Goal: Task Accomplishment & Management: Complete application form

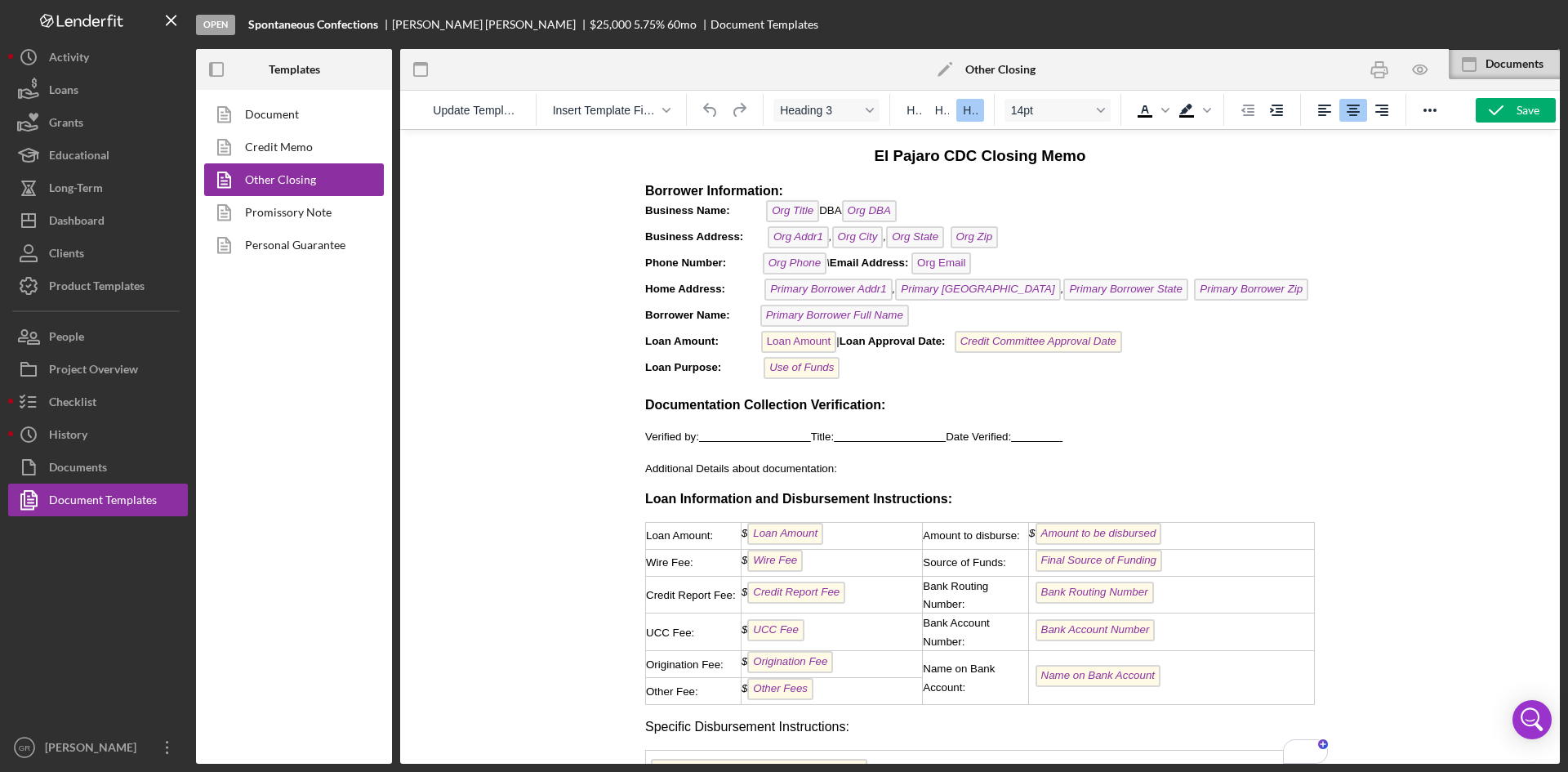
click at [907, 208] on p "Borrower Information: Business Name: Org Title DBA Org DBA Business Address: Or…" at bounding box center [980, 283] width 670 height 201
click at [1417, 63] on icon "button" at bounding box center [1419, 69] width 36 height 36
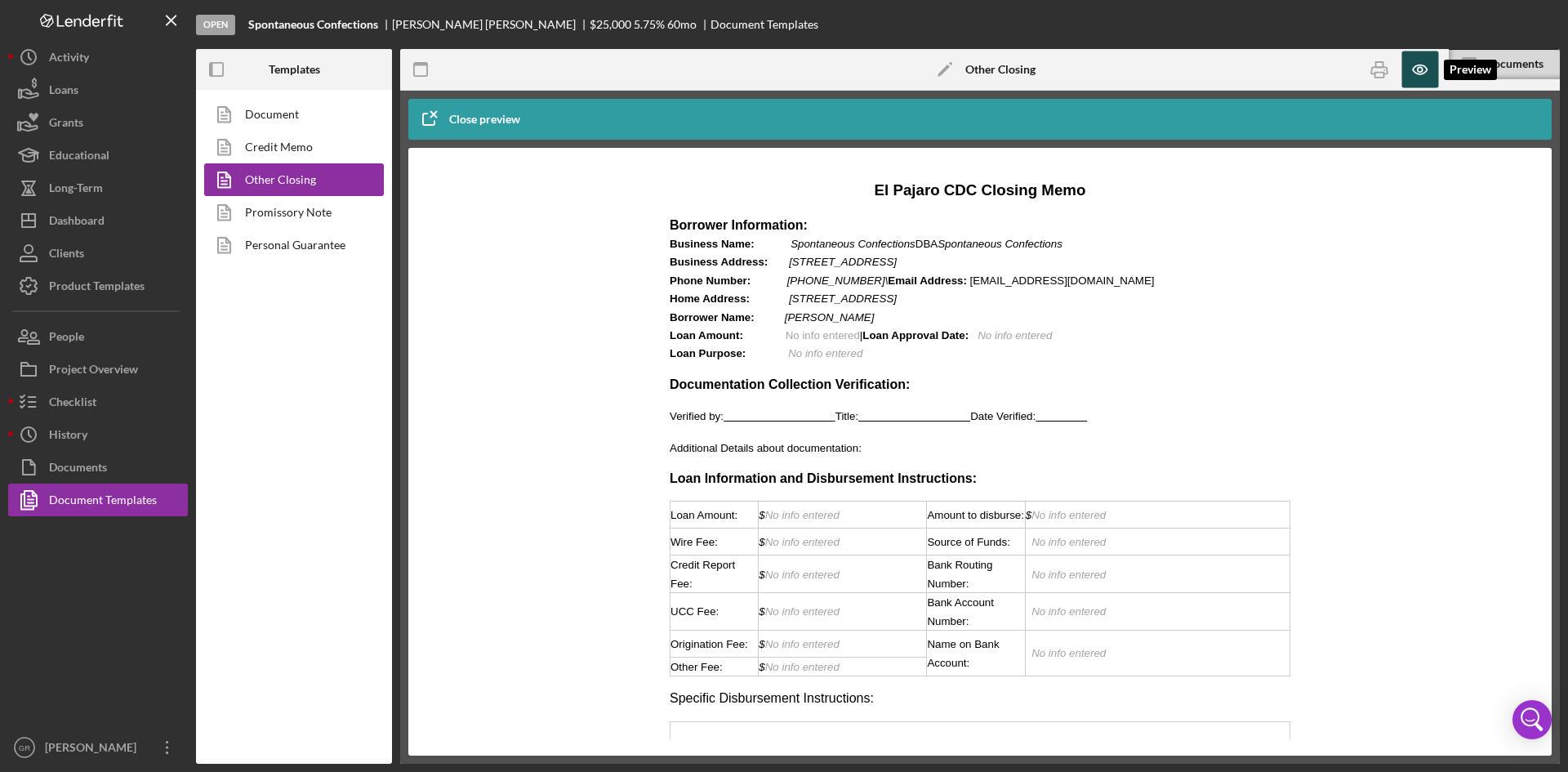
click at [1417, 63] on icon "button" at bounding box center [1419, 69] width 36 height 36
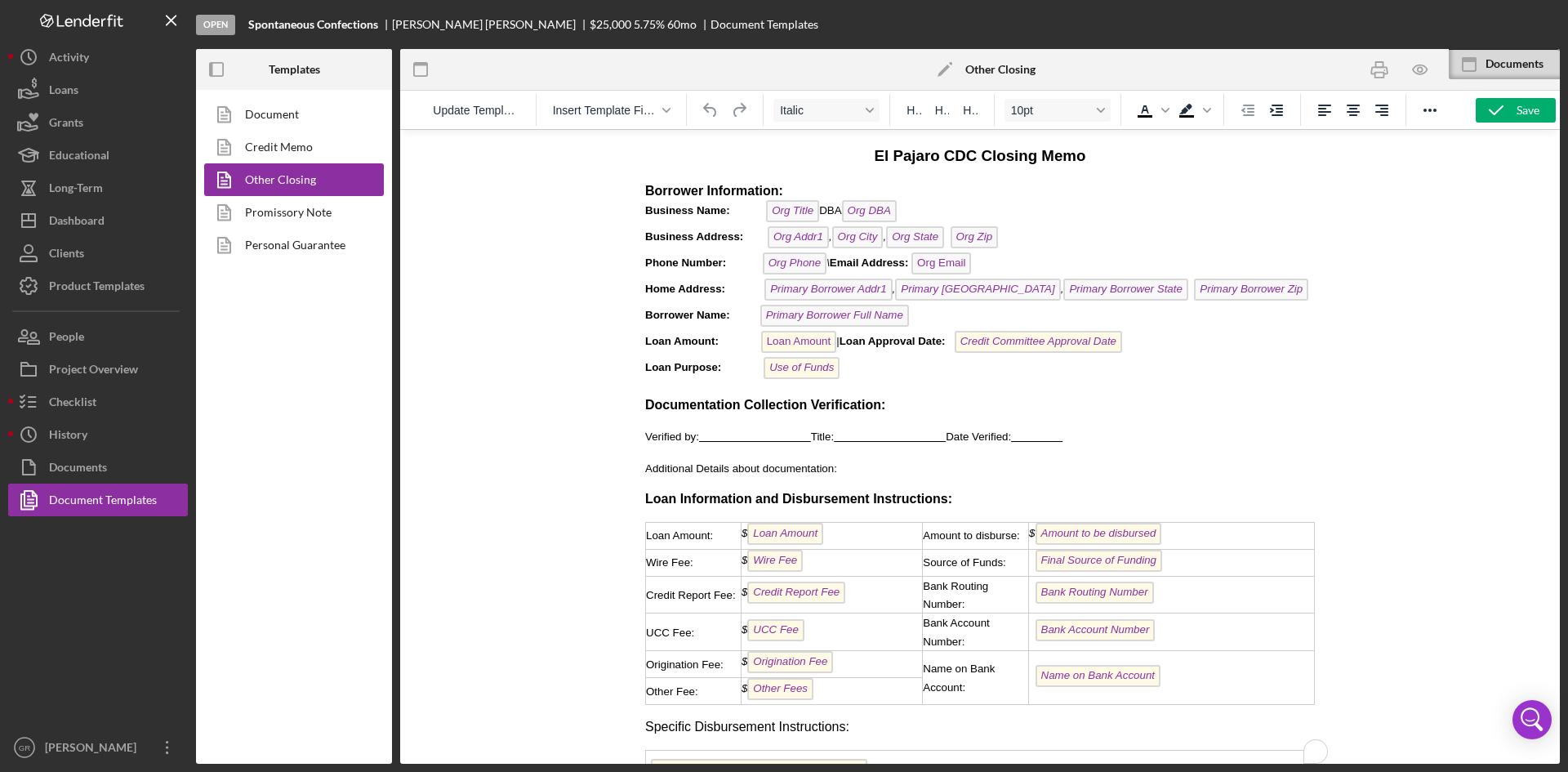
click at [907, 218] on p "Borrower Information: Business Name: Org Title DBA Org DBA Business Address: Or…" at bounding box center [980, 283] width 670 height 201
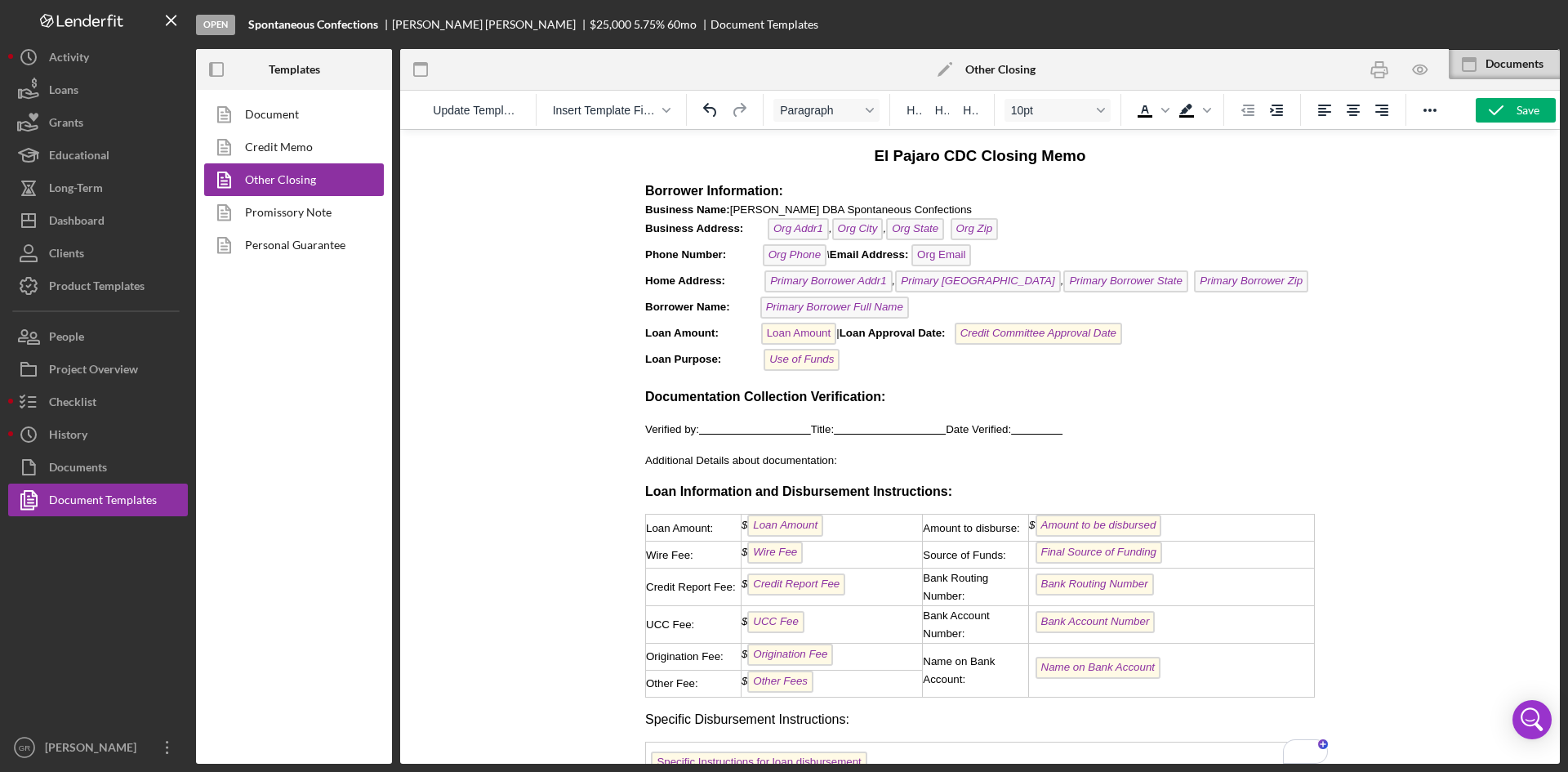
click at [1022, 236] on p "Borrower Information: Business Name: [PERSON_NAME] DBA Spontaneous Confections …" at bounding box center [980, 279] width 670 height 193
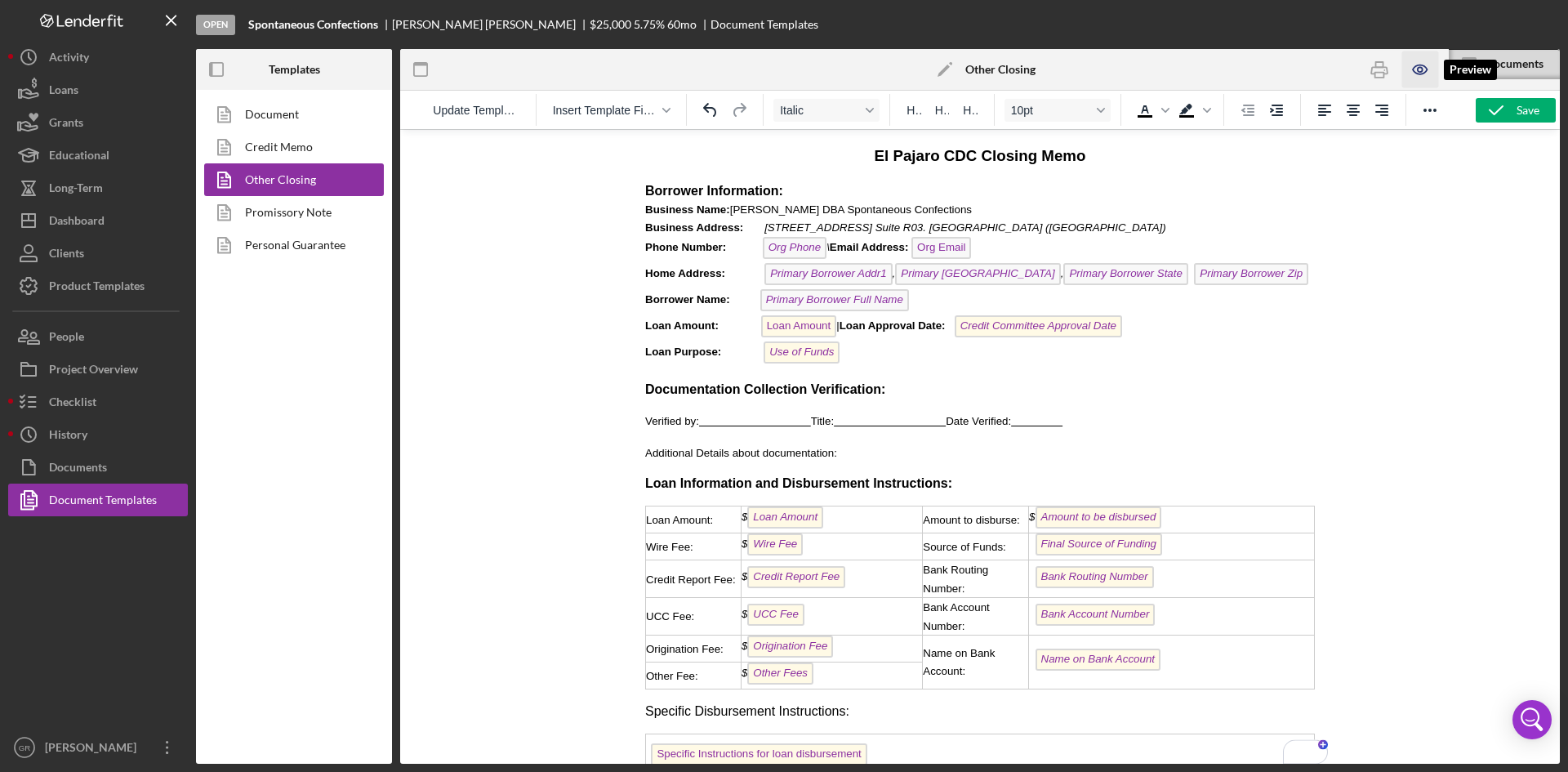
click at [1430, 65] on icon "button" at bounding box center [1419, 69] width 36 height 36
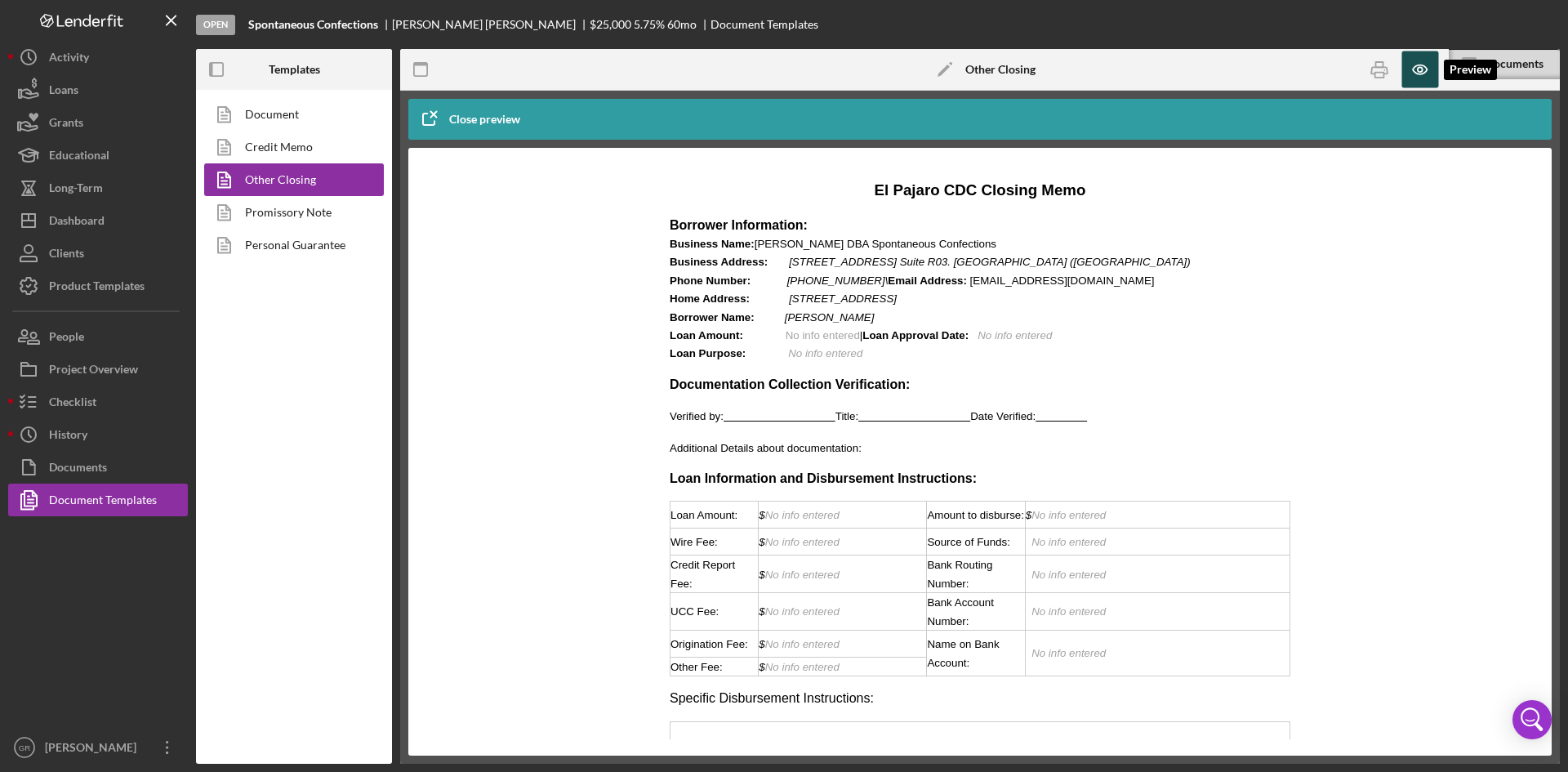
click at [1430, 65] on icon "button" at bounding box center [1419, 69] width 36 height 36
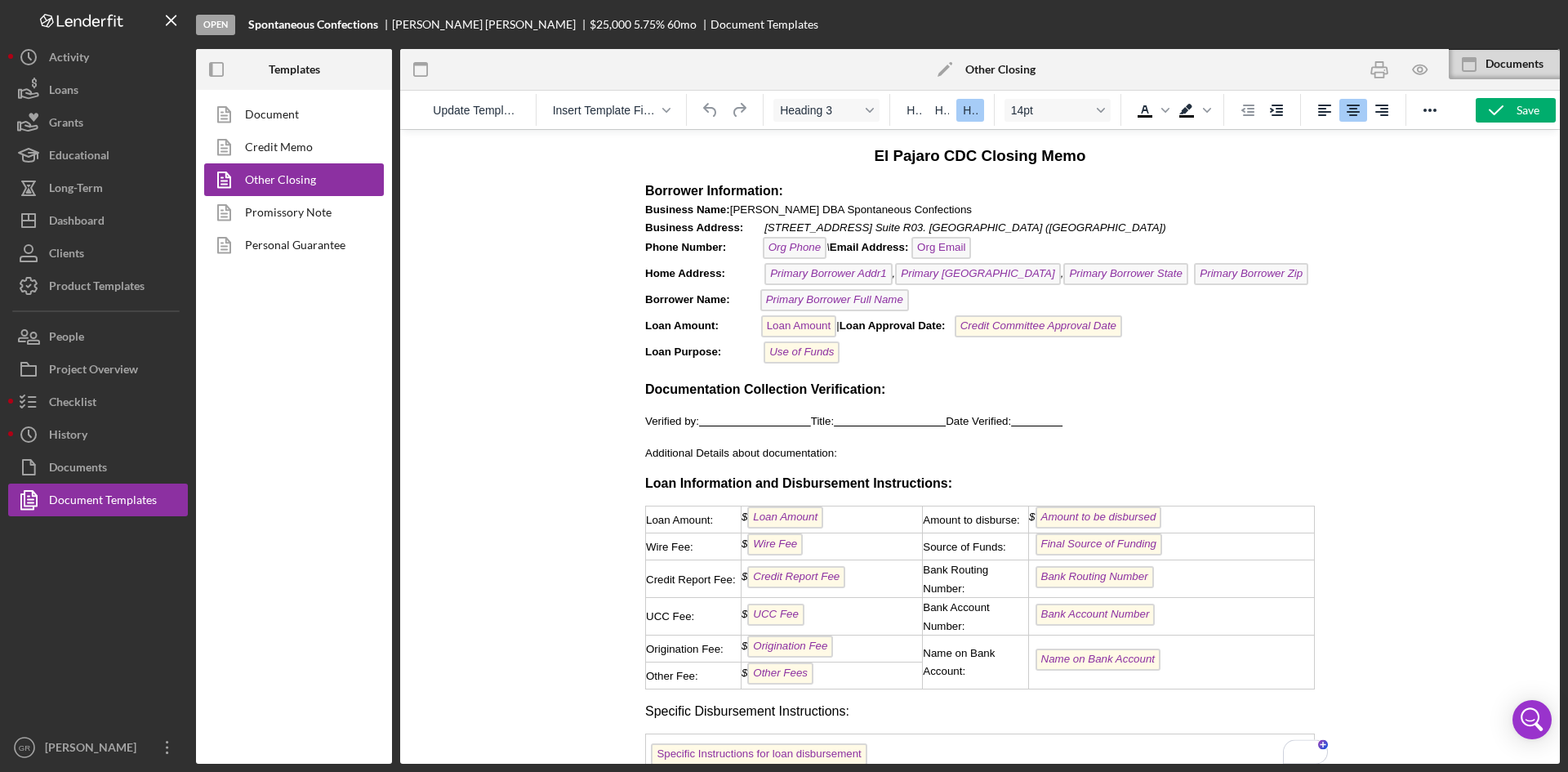
click at [1258, 279] on p "Borrower Information: Business Name: [PERSON_NAME] DBA Spontaneous Confections …" at bounding box center [980, 275] width 670 height 185
click at [1415, 68] on icon "button" at bounding box center [1419, 69] width 36 height 36
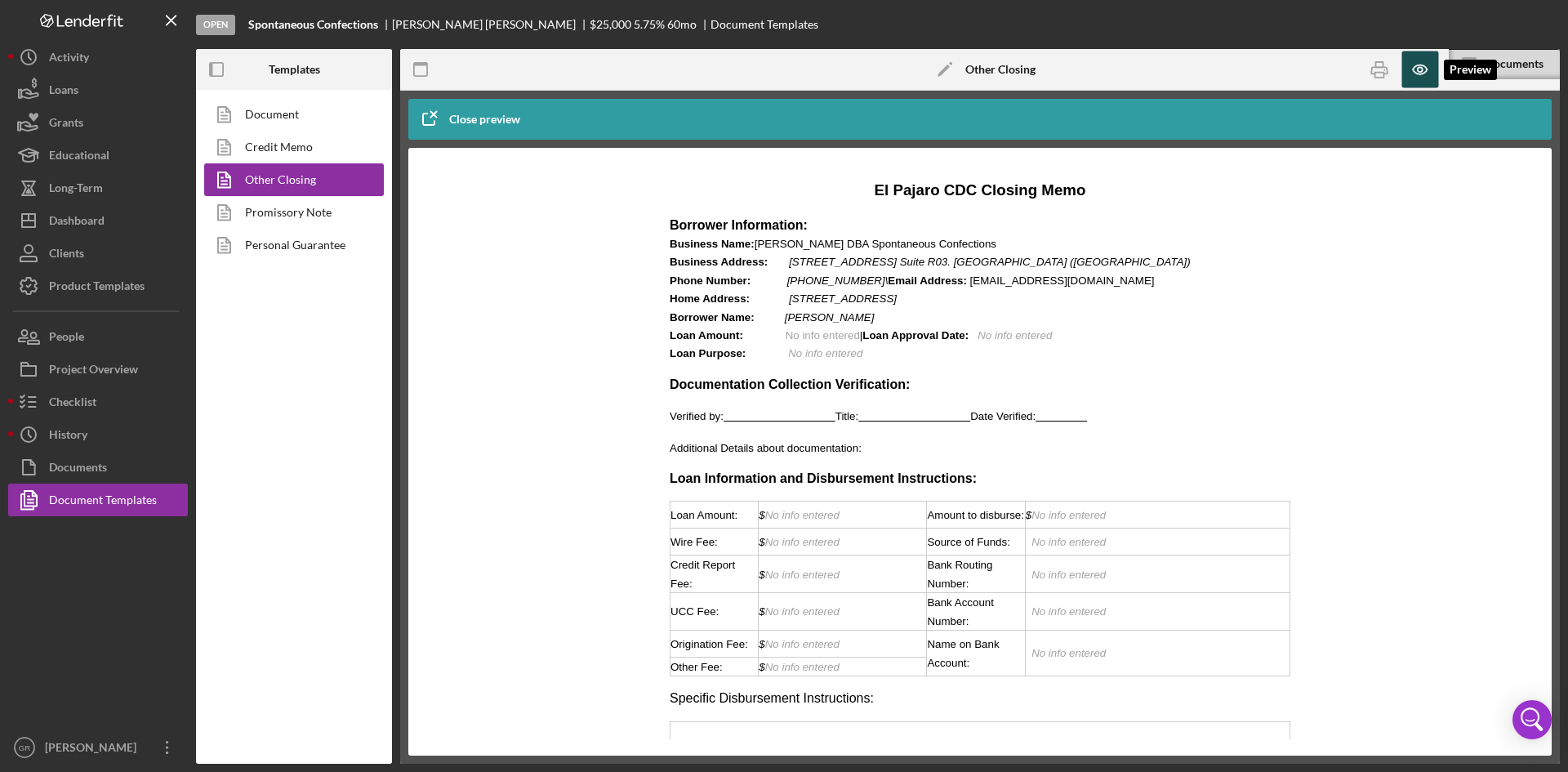
click at [1415, 68] on icon "button" at bounding box center [1419, 69] width 36 height 36
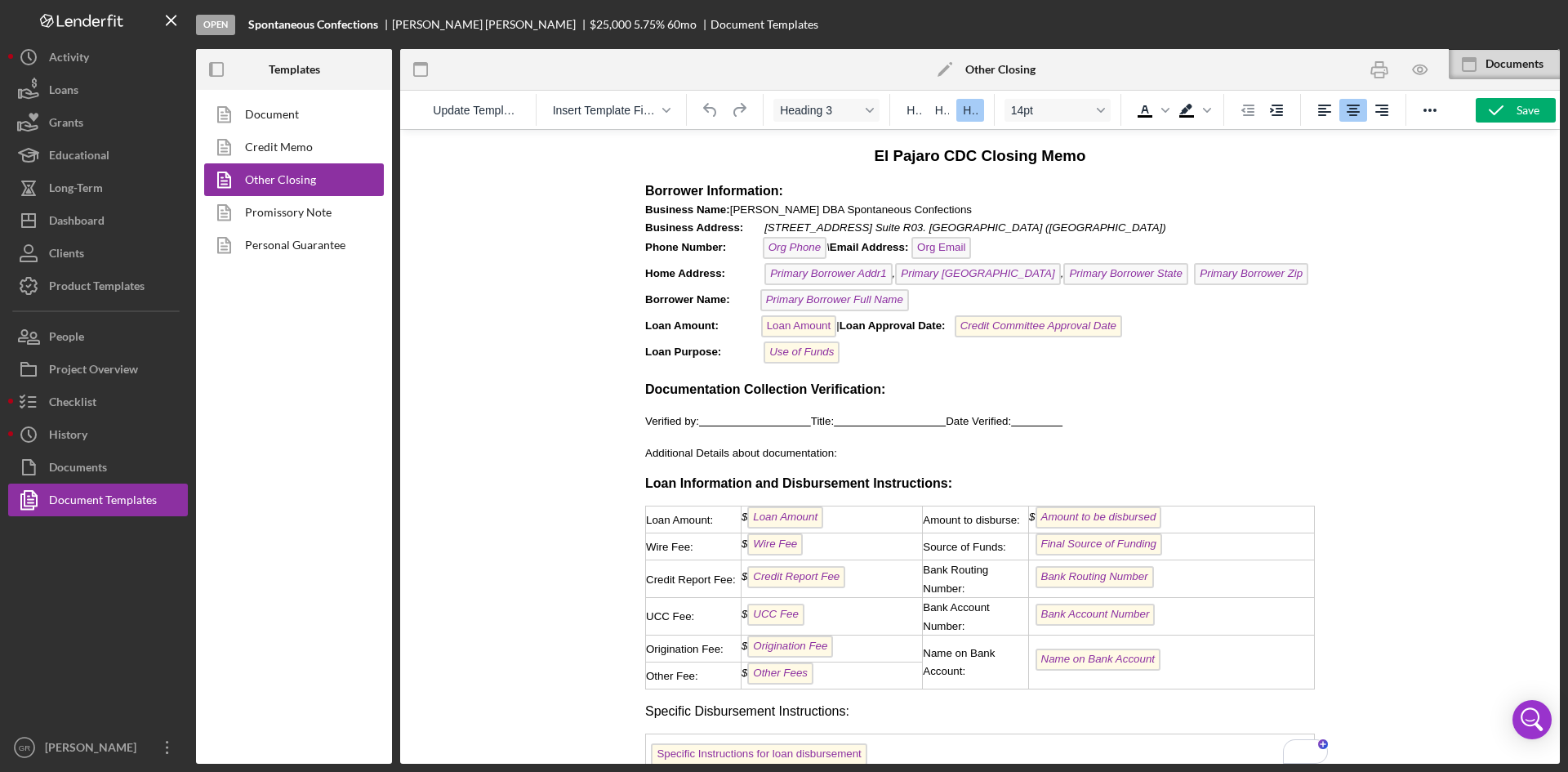
click at [1269, 276] on p "Borrower Information: Business Name: [PERSON_NAME] DBA Spontaneous Confections …" at bounding box center [980, 275] width 670 height 185
click at [1405, 71] on icon "button" at bounding box center [1419, 69] width 36 height 36
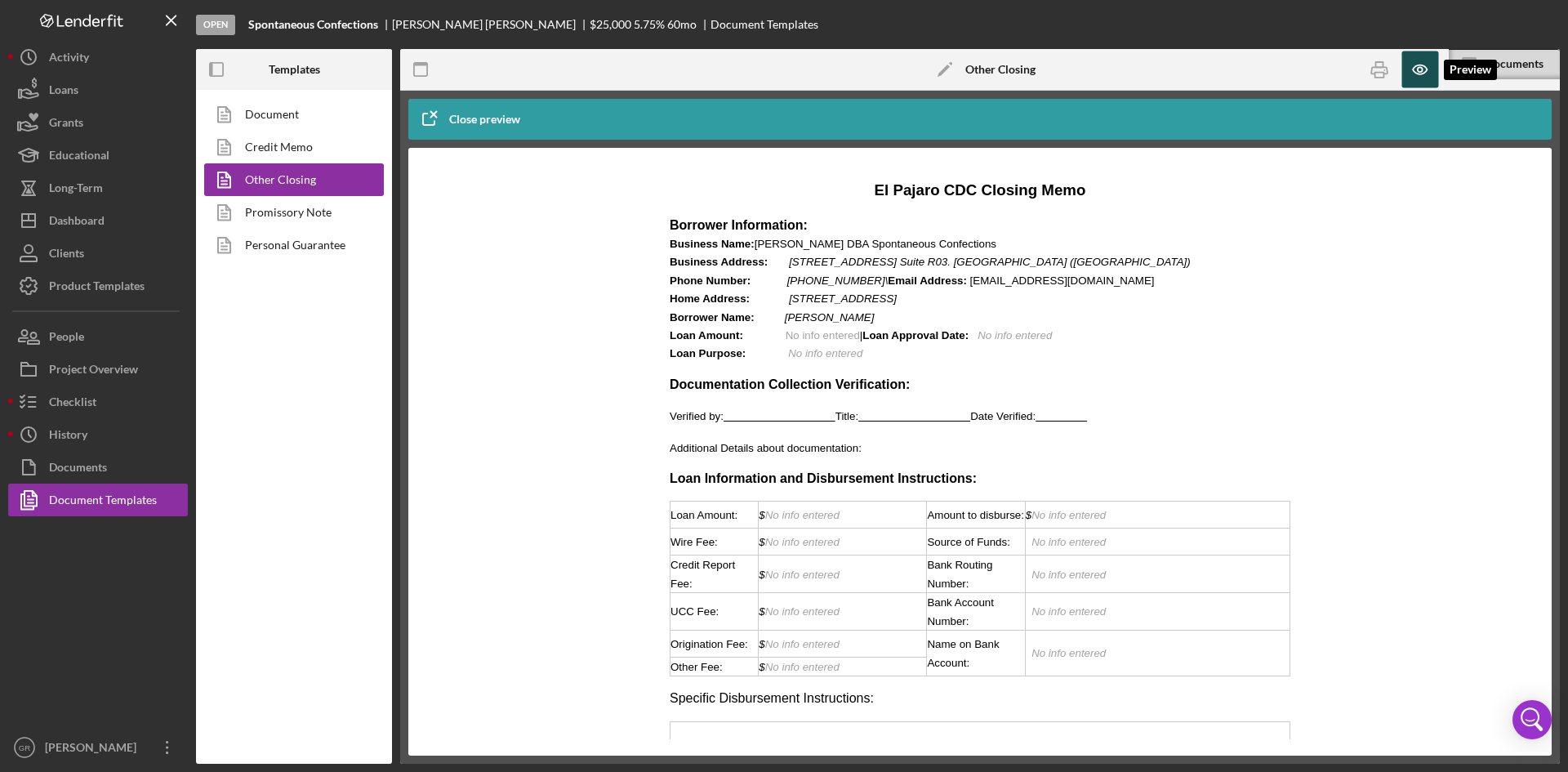
click at [1415, 71] on icon "button" at bounding box center [1419, 69] width 36 height 36
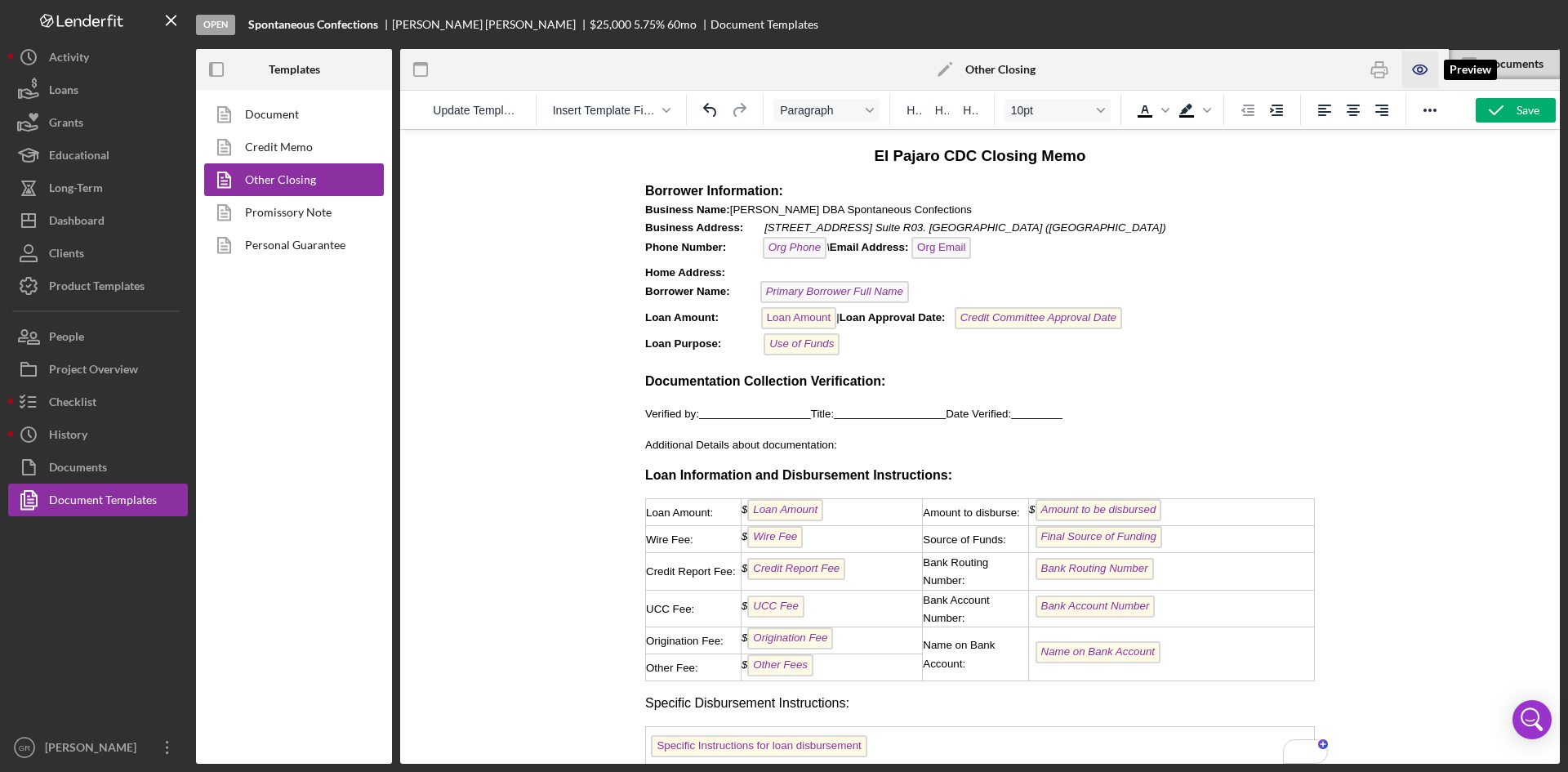
click at [1418, 70] on icon "button" at bounding box center [1420, 69] width 5 height 5
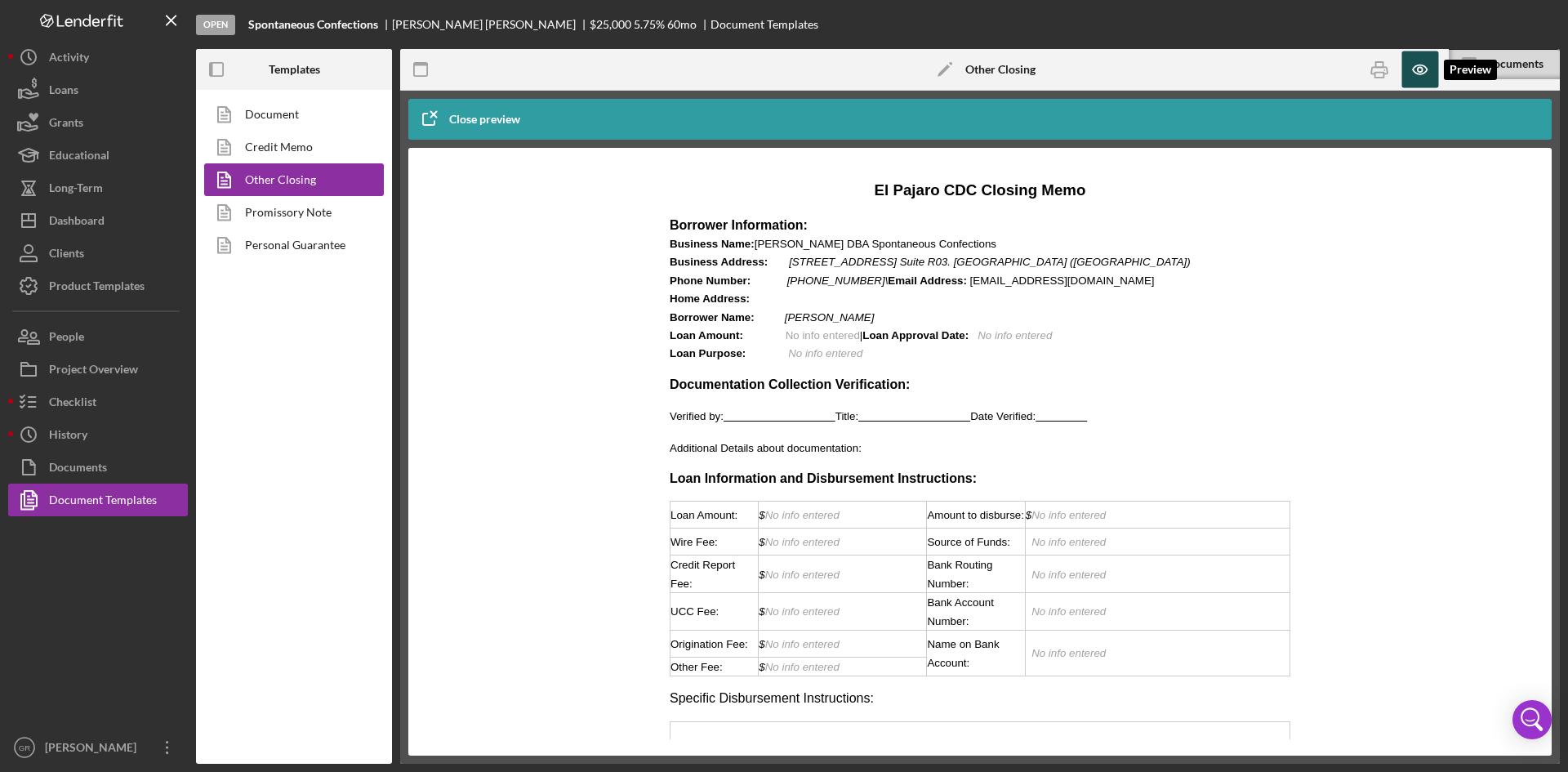
click at [1418, 70] on icon "button" at bounding box center [1420, 69] width 5 height 5
